Goal: Find specific page/section: Find specific page/section

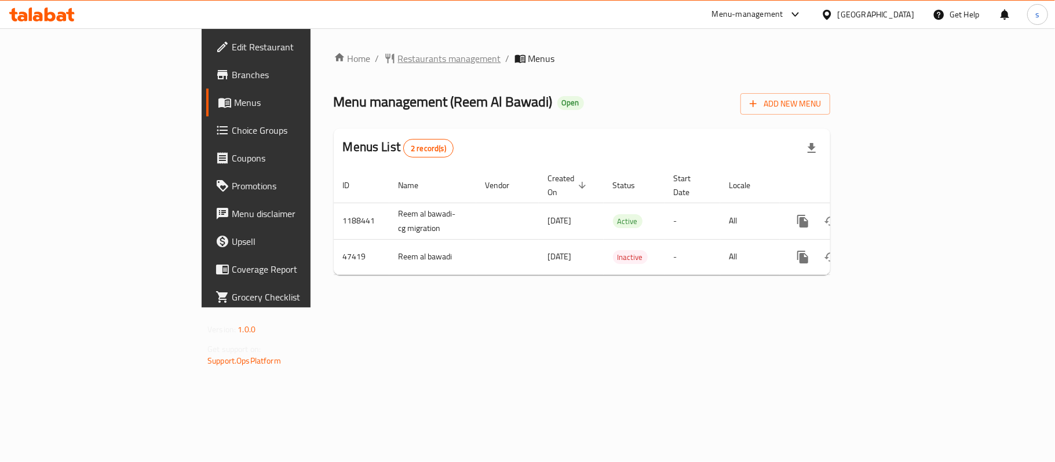
click at [398, 63] on span "Restaurants management" at bounding box center [449, 59] width 103 height 14
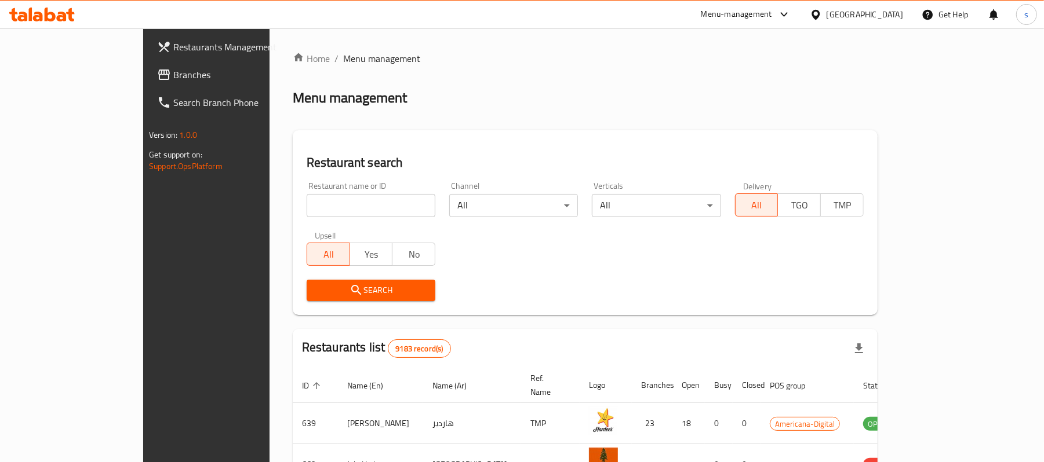
click at [327, 203] on input "search" at bounding box center [371, 205] width 129 height 23
paste input "24098"
type input "24098"
click at [366, 290] on span "Search" at bounding box center [371, 290] width 110 height 14
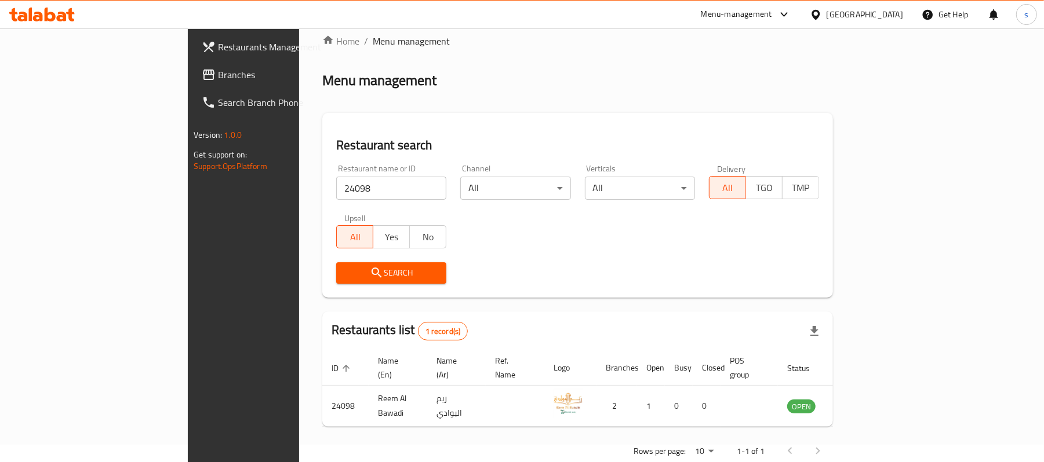
scroll to position [32, 0]
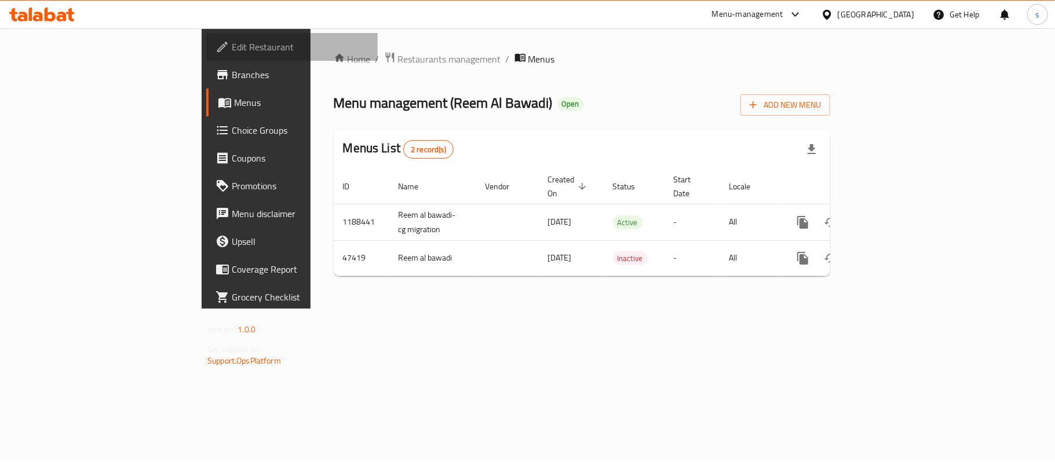
click at [206, 36] on link "Edit Restaurant" at bounding box center [292, 47] width 172 height 28
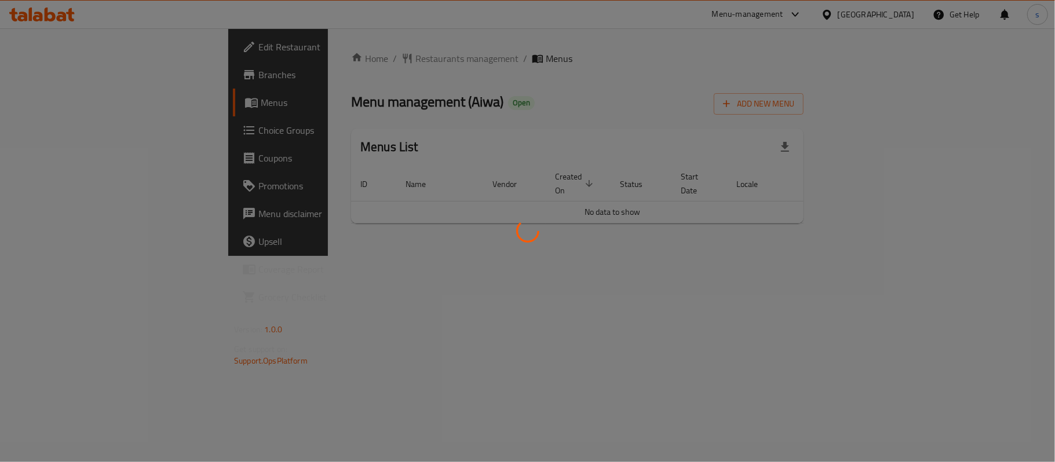
click at [296, 52] on div at bounding box center [527, 231] width 1055 height 462
click at [298, 54] on div at bounding box center [527, 231] width 1055 height 462
click at [305, 65] on div at bounding box center [527, 231] width 1055 height 462
click at [309, 57] on div at bounding box center [527, 231] width 1055 height 462
click at [312, 45] on div at bounding box center [527, 231] width 1055 height 462
